Goal: Task Accomplishment & Management: Complete application form

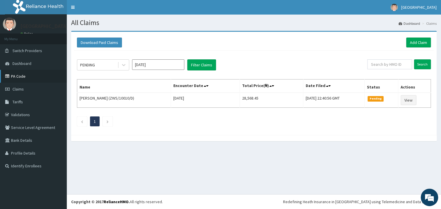
click at [19, 76] on link "PA Code" at bounding box center [33, 76] width 67 height 13
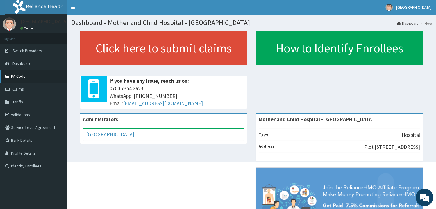
click at [24, 78] on link "PA Code" at bounding box center [33, 76] width 67 height 13
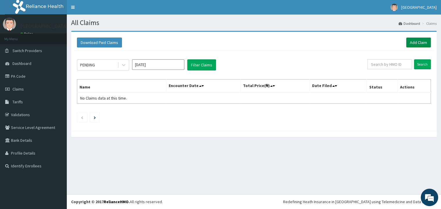
click at [418, 44] on link "Add Claim" at bounding box center [419, 42] width 25 height 10
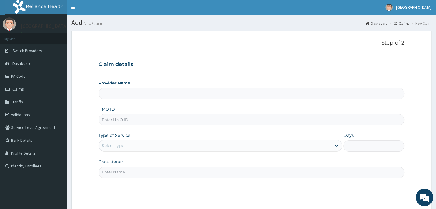
click at [145, 119] on input "HMO ID" at bounding box center [252, 119] width 306 height 11
type input "Mother and Child Hospital - [GEOGRAPHIC_DATA]"
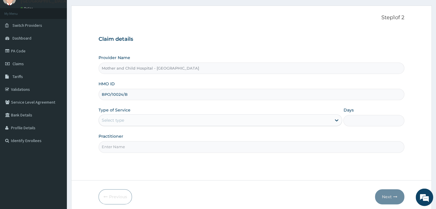
scroll to position [49, 0]
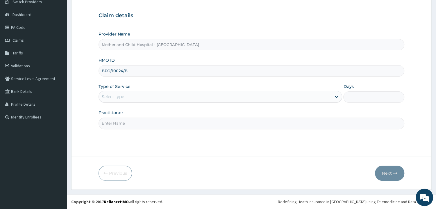
type input "BPO/10024/B"
click at [220, 96] on div "Select type" at bounding box center [215, 96] width 233 height 9
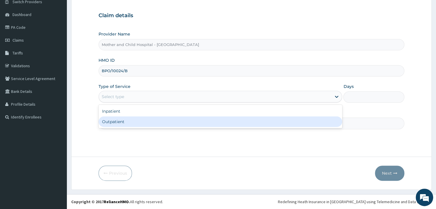
click at [214, 121] on div "Outpatient" at bounding box center [221, 121] width 244 height 10
type input "1"
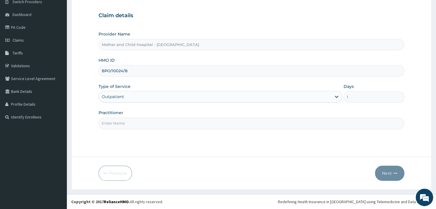
scroll to position [0, 0]
click at [184, 122] on input "Practitioner" at bounding box center [252, 122] width 306 height 11
type input "DR JOKOH"
click at [387, 170] on button "Next" at bounding box center [389, 172] width 29 height 15
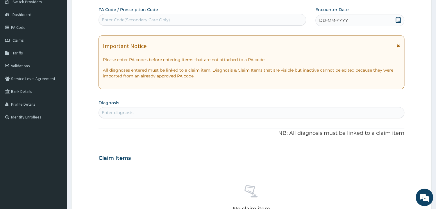
click at [235, 15] on div "Enter Code(Secondary Care Only)" at bounding box center [202, 19] width 207 height 9
paste input "PA/3C7891"
type input "PA/3C7891"
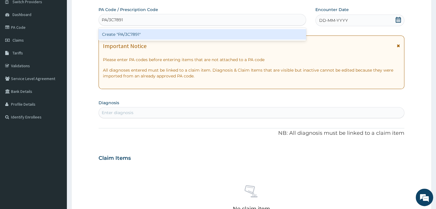
click at [132, 35] on div "Create "PA/3C7891"" at bounding box center [202, 34] width 207 height 10
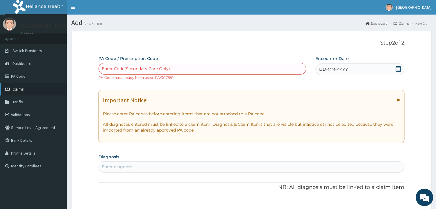
click at [19, 91] on span "Claims" at bounding box center [17, 88] width 11 height 5
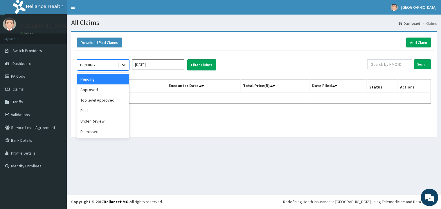
click at [124, 66] on icon at bounding box center [123, 65] width 3 height 2
click at [115, 90] on div "Approved" at bounding box center [103, 89] width 52 height 10
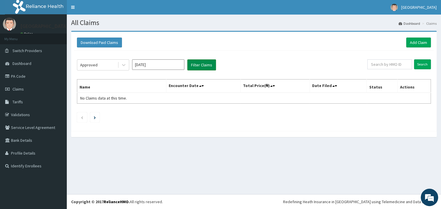
click at [200, 65] on button "Filter Claims" at bounding box center [201, 64] width 29 height 11
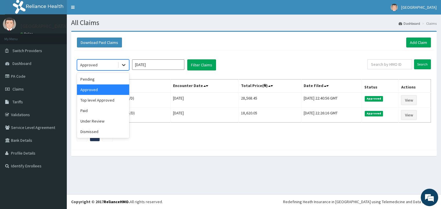
click at [124, 65] on icon at bounding box center [124, 65] width 6 height 6
click at [110, 99] on div "Top level Approved" at bounding box center [103, 100] width 52 height 10
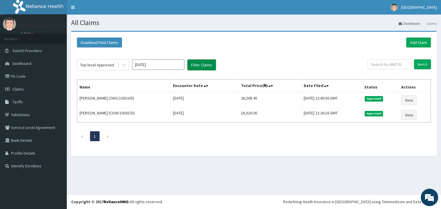
click at [198, 66] on button "Filter Claims" at bounding box center [201, 64] width 29 height 11
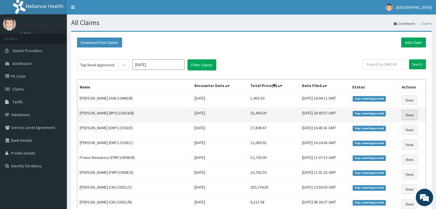
click at [405, 116] on link "View" at bounding box center [410, 115] width 16 height 10
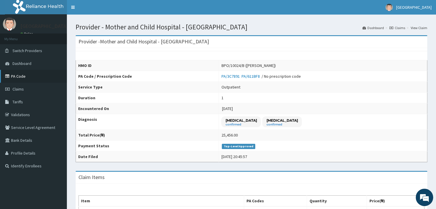
click at [16, 77] on link "PA Code" at bounding box center [33, 76] width 67 height 13
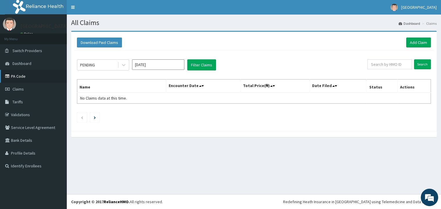
click at [22, 78] on link "PA Code" at bounding box center [33, 76] width 67 height 13
click at [380, 62] on input "text" at bounding box center [390, 64] width 45 height 10
paste input "BPO/10024/B"
type input "BPO/10024/B"
click at [421, 65] on input "Search" at bounding box center [422, 64] width 17 height 10
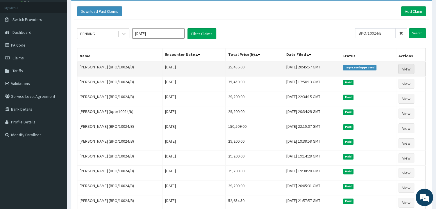
click at [407, 69] on link "View" at bounding box center [406, 69] width 16 height 10
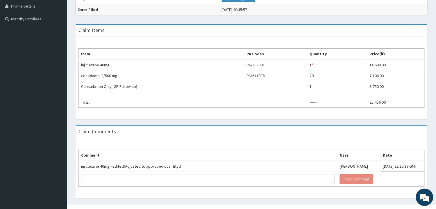
scroll to position [157, 0]
